Goal: Information Seeking & Learning: Learn about a topic

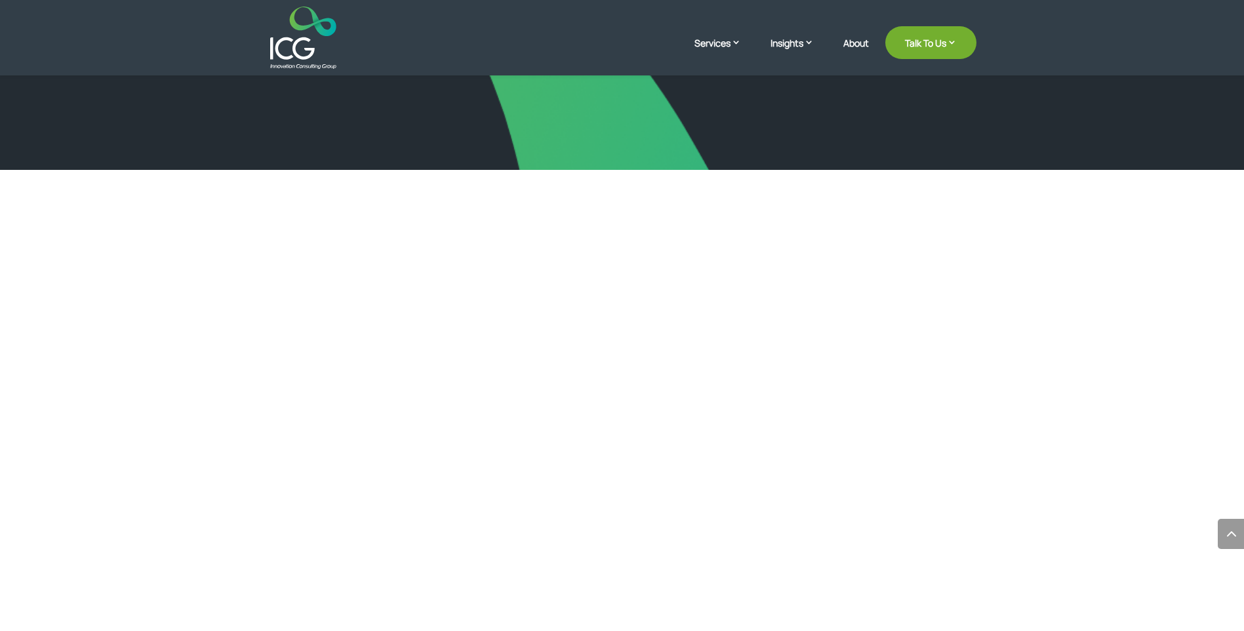
scroll to position [2554, 0]
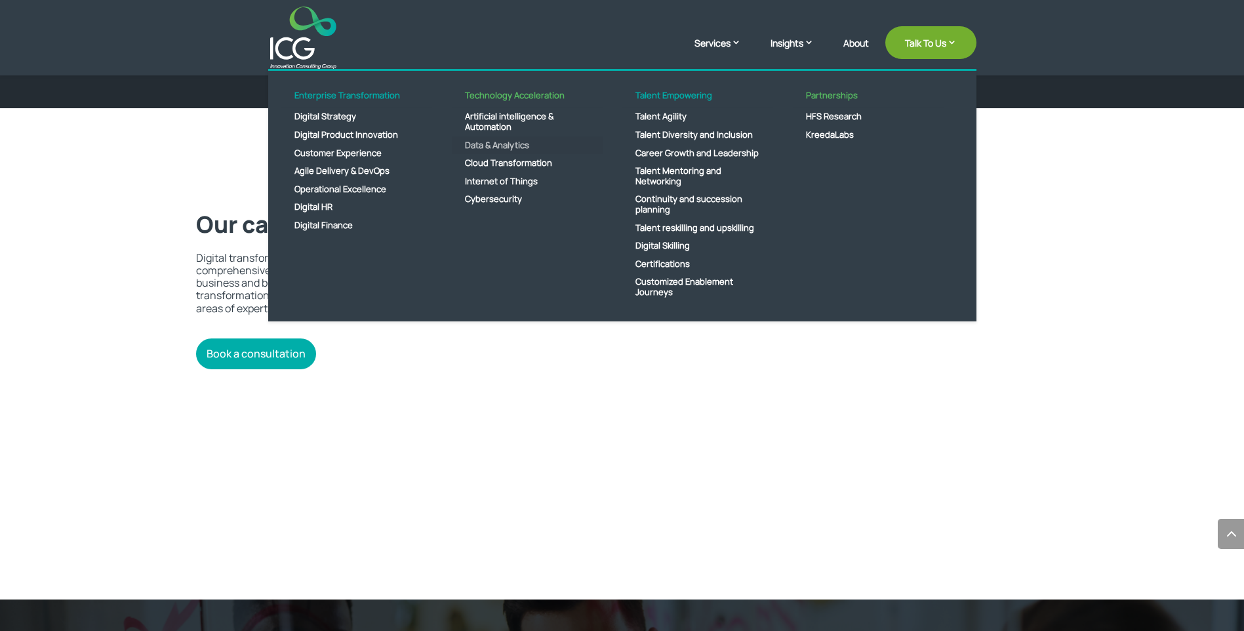
click at [489, 145] on link "Data & Analytics" at bounding box center [527, 145] width 151 height 18
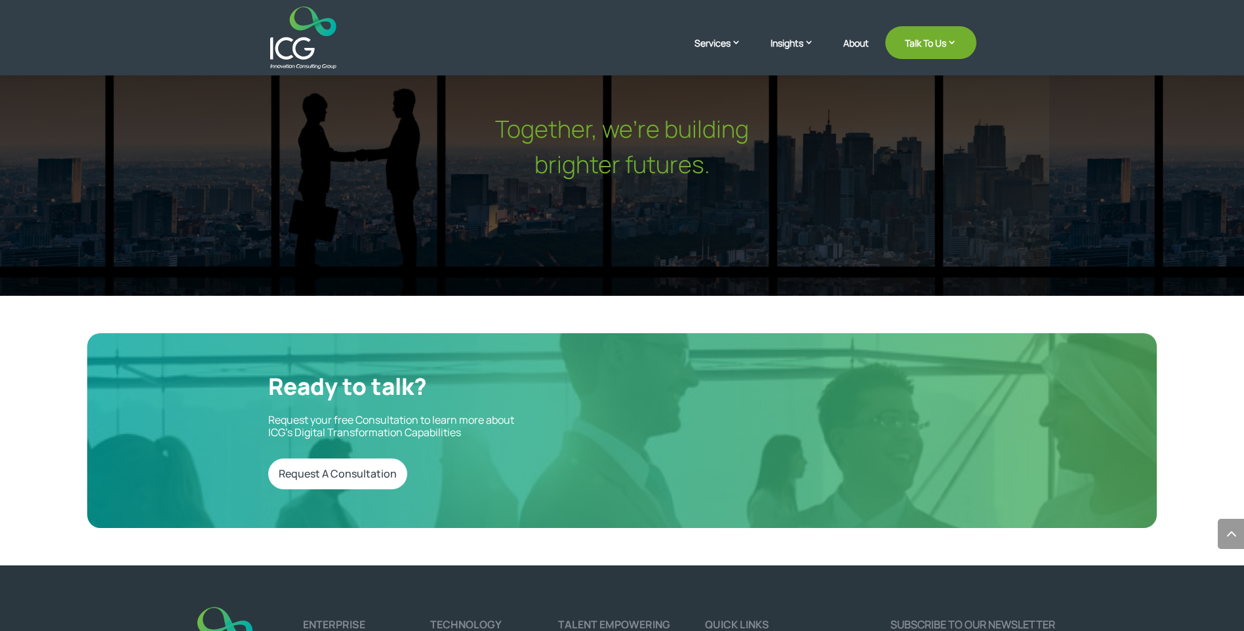
scroll to position [4375, 0]
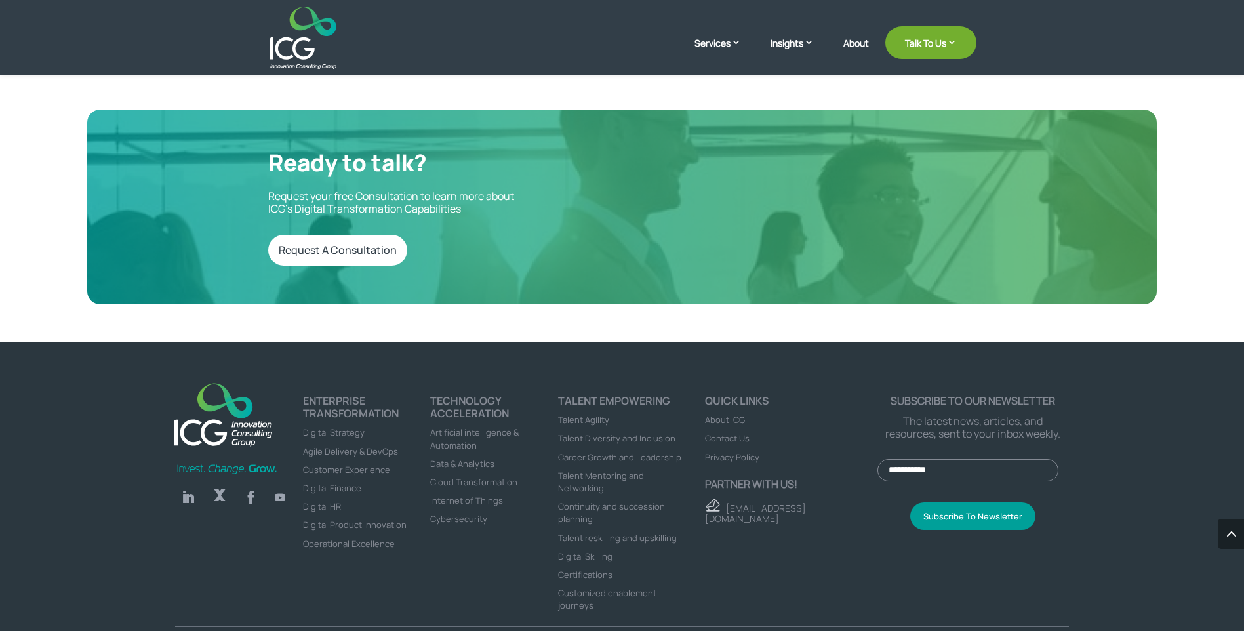
click at [93, 468] on div "Follow Follow Follow Follow ENTERPRISE TRANSFORMATION Digital Strategy Agile De…" at bounding box center [622, 505] width 1244 height 326
click at [474, 426] on span "Artificial intelligence & Automation" at bounding box center [474, 438] width 89 height 24
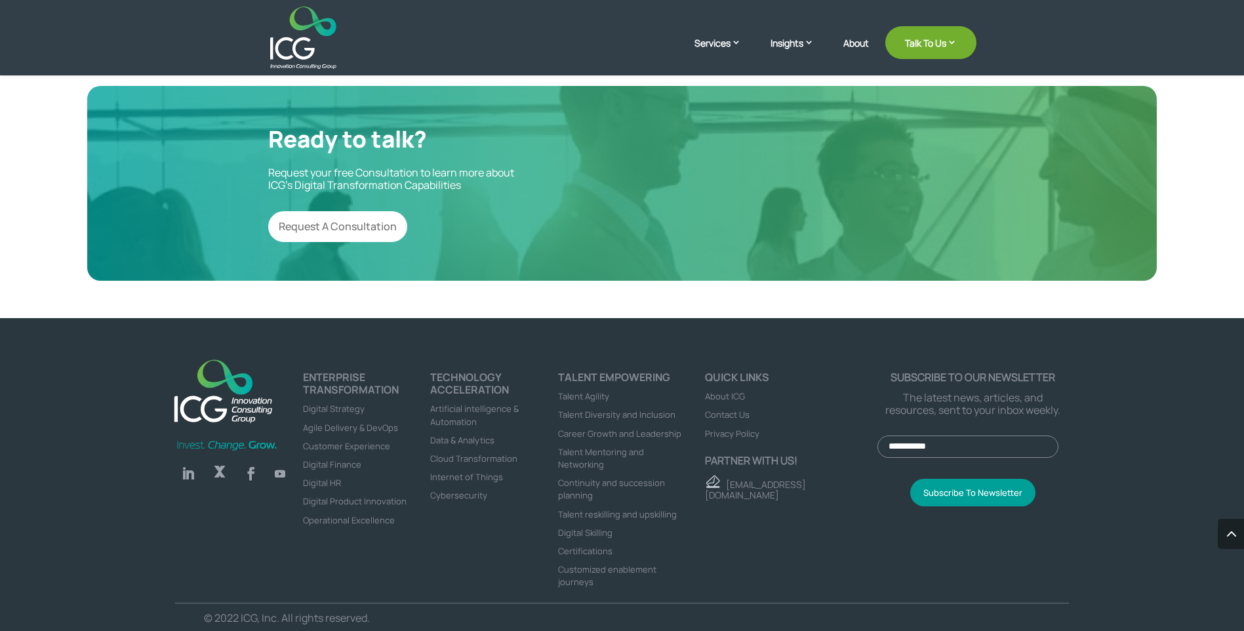
scroll to position [1713, 0]
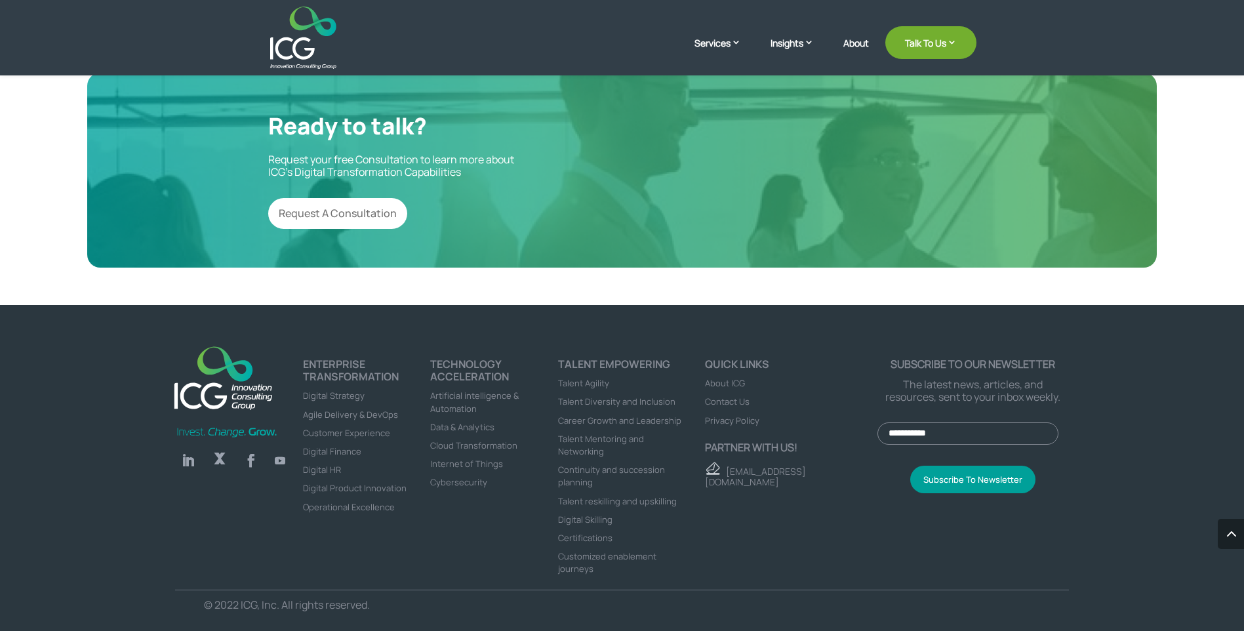
click at [727, 382] on span "About ICG" at bounding box center [725, 383] width 40 height 12
click at [237, 385] on img at bounding box center [223, 377] width 113 height 77
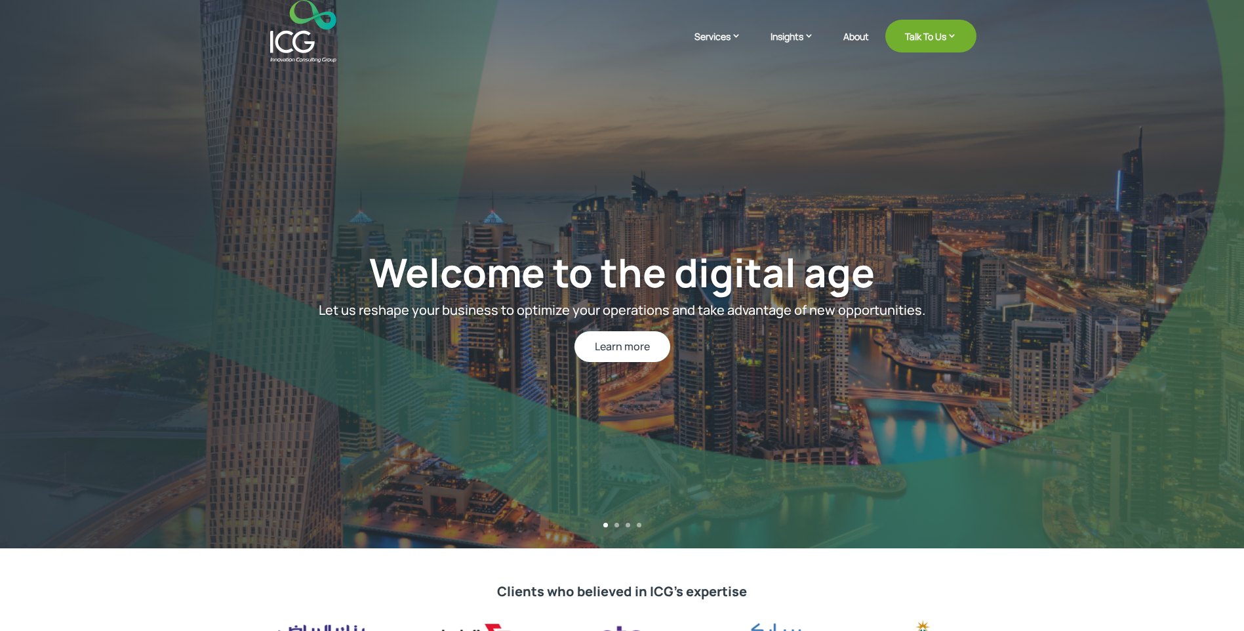
click at [620, 337] on link "Learn more" at bounding box center [623, 346] width 96 height 31
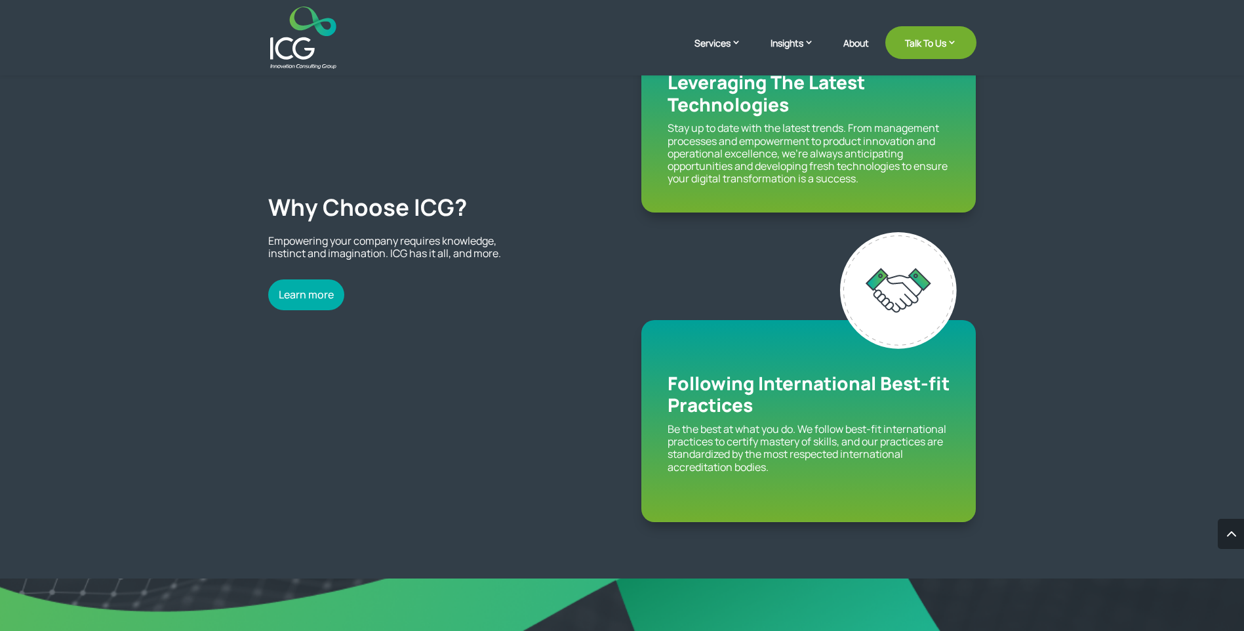
scroll to position [1848, 0]
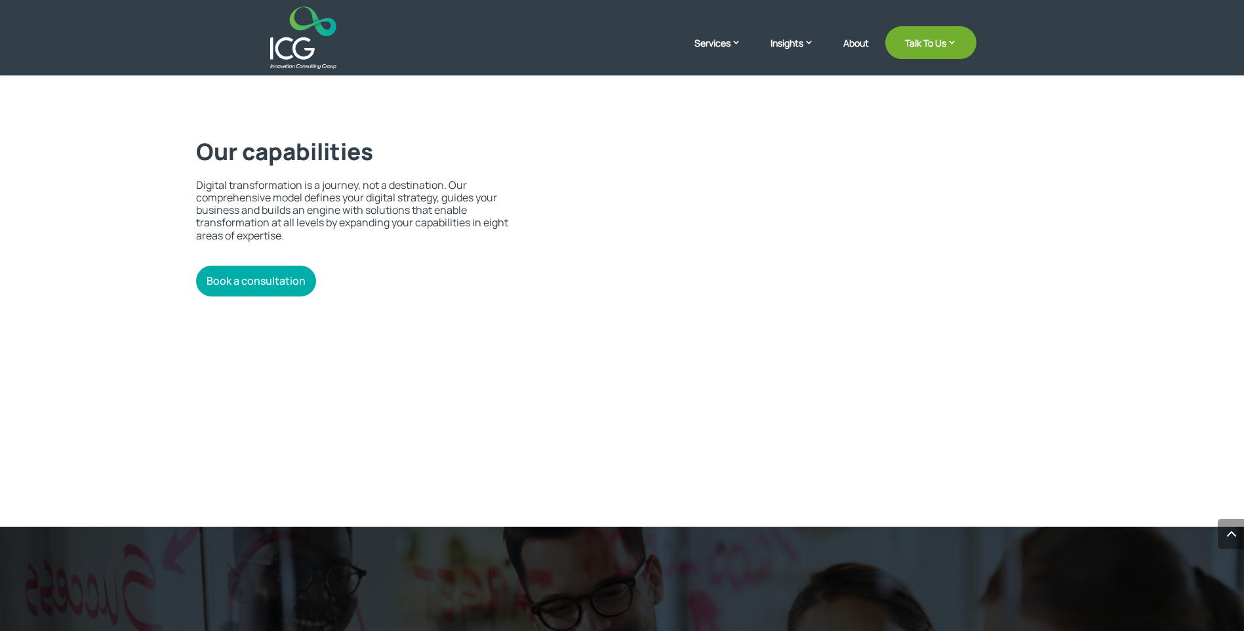
scroll to position [2635, 0]
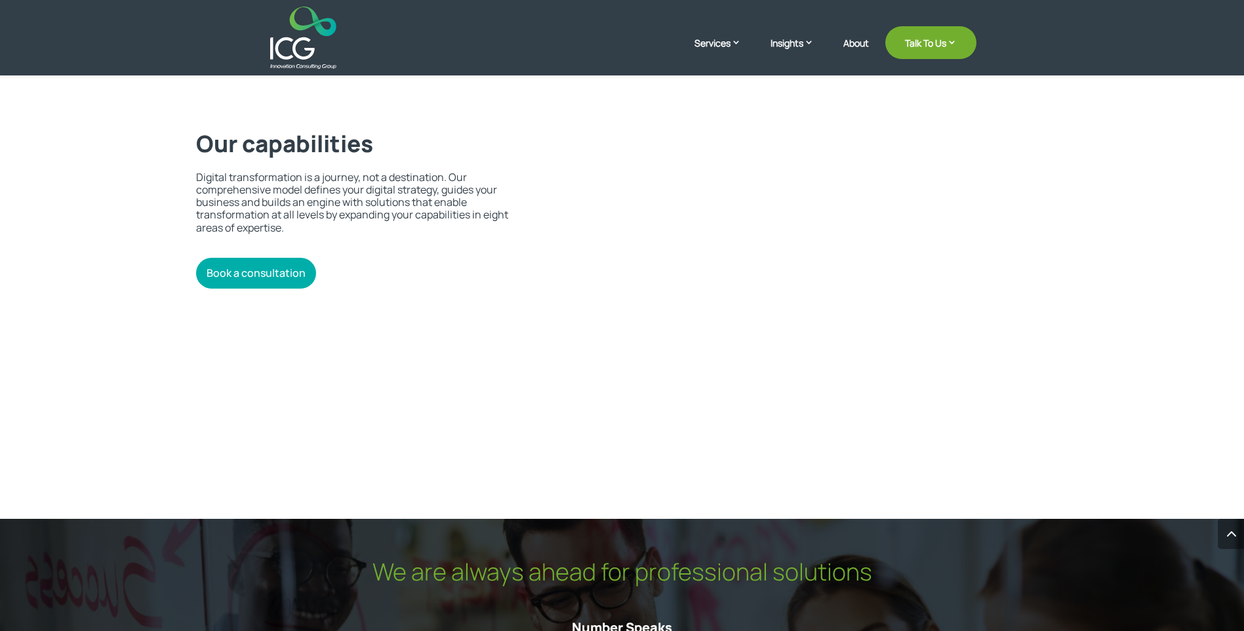
click at [801, 281] on text "Pick up the pace of your digital" at bounding box center [801, 281] width 0 height 0
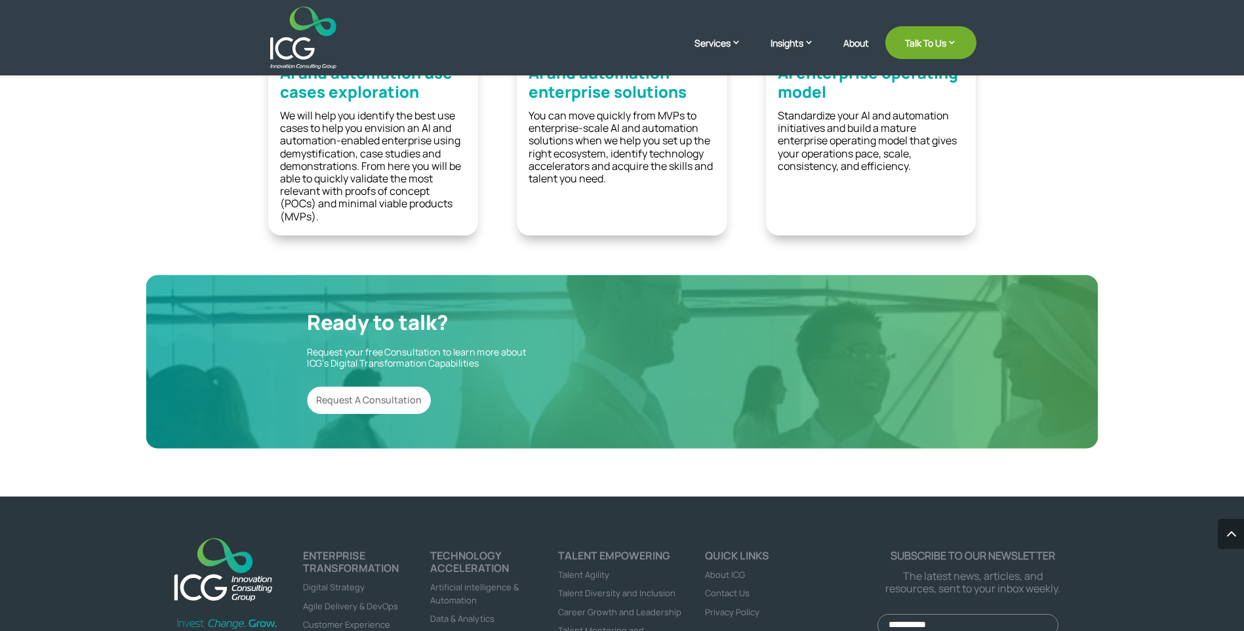
scroll to position [1713, 0]
